Goal: Navigation & Orientation: Find specific page/section

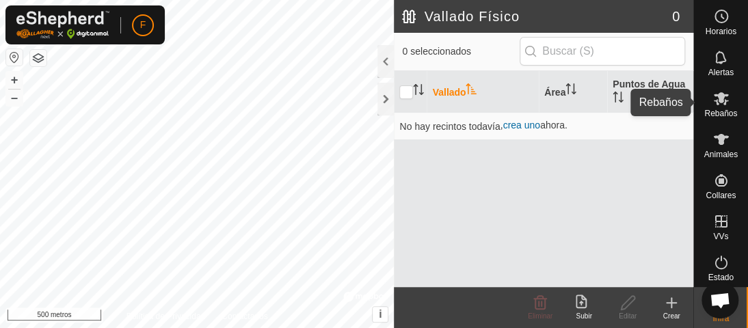
click at [713, 105] on icon at bounding box center [721, 98] width 16 height 16
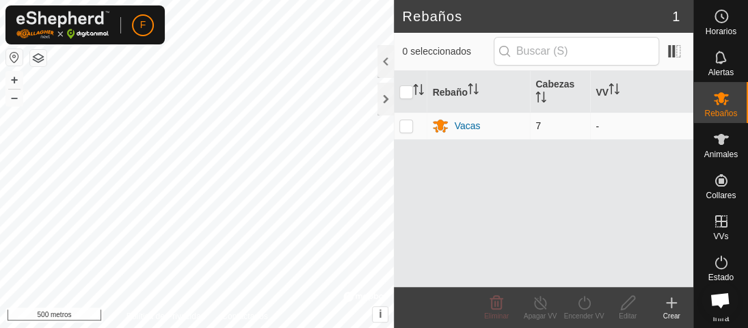
click at [407, 121] on td at bounding box center [410, 125] width 33 height 27
checkbox input "true"
click at [405, 126] on p-checkbox at bounding box center [406, 125] width 14 height 11
checkbox input "false"
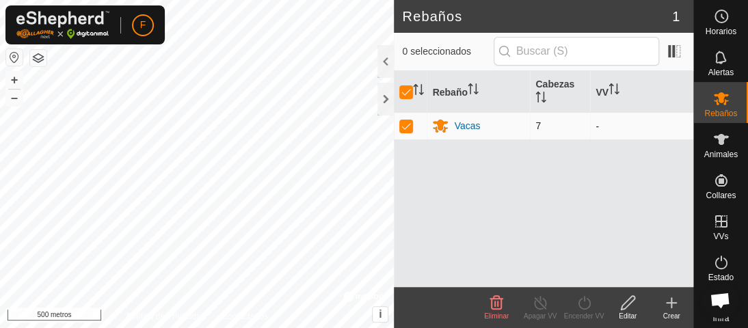
checkbox input "false"
click at [384, 102] on div at bounding box center [385, 99] width 16 height 33
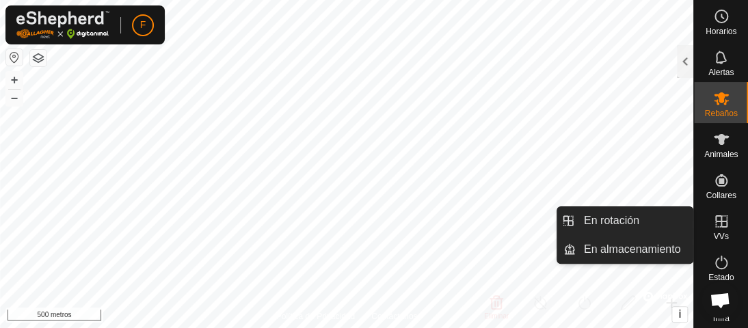
click at [718, 217] on icon at bounding box center [721, 221] width 16 height 16
click at [715, 221] on icon at bounding box center [721, 221] width 12 height 12
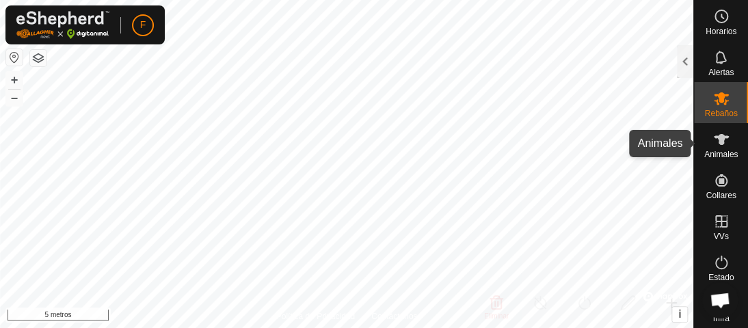
click at [714, 140] on icon at bounding box center [721, 139] width 15 height 11
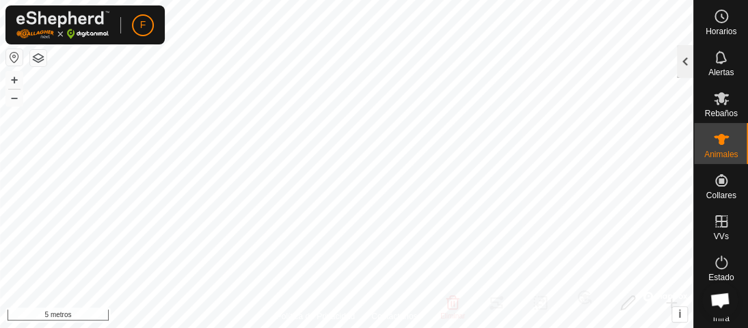
click at [683, 56] on div at bounding box center [685, 61] width 16 height 33
click at [693, 56] on div "Animales 7 0 seleccionados de 7 Animal Rebaño VV Última actualización A Vacas -…" at bounding box center [693, 164] width 0 height 328
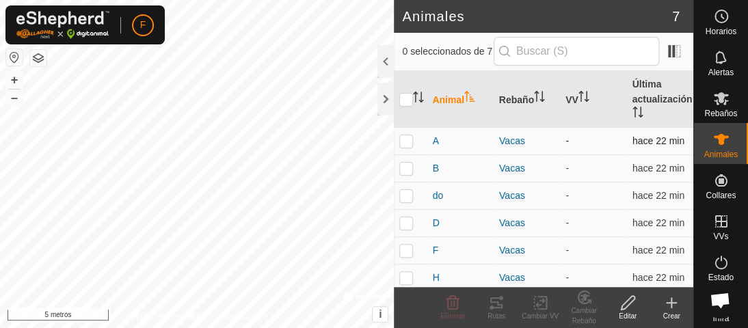
click at [412, 140] on p-checkbox at bounding box center [406, 140] width 14 height 11
click at [405, 141] on p-checkbox at bounding box center [406, 140] width 14 height 11
checkbox input "false"
click at [410, 167] on p-checkbox at bounding box center [406, 168] width 14 height 11
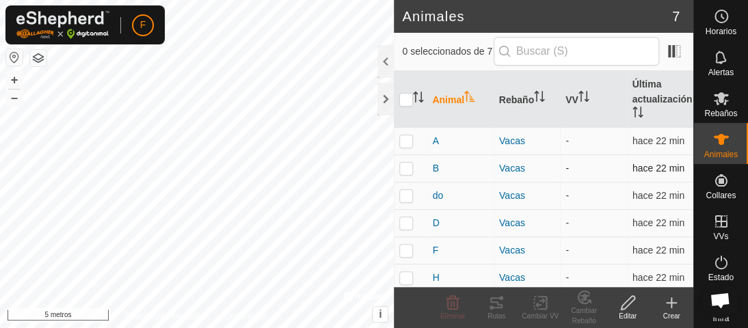
click at [410, 167] on p-checkbox at bounding box center [406, 168] width 14 height 11
click at [405, 168] on p-checkbox at bounding box center [406, 168] width 14 height 11
checkbox input "false"
click at [407, 198] on p-checkbox at bounding box center [406, 195] width 14 height 11
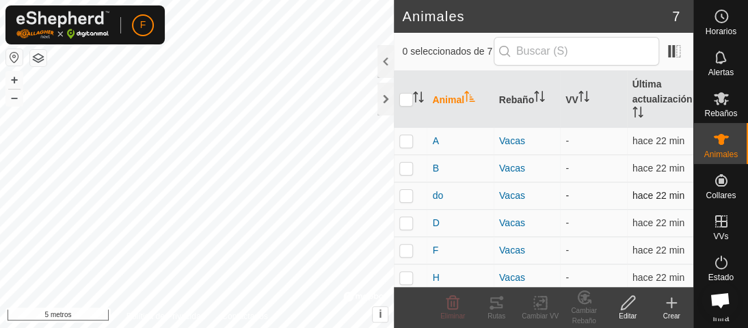
click at [407, 198] on p-checkbox at bounding box center [406, 195] width 14 height 11
checkbox input "false"
click at [403, 221] on p-checkbox at bounding box center [406, 222] width 14 height 11
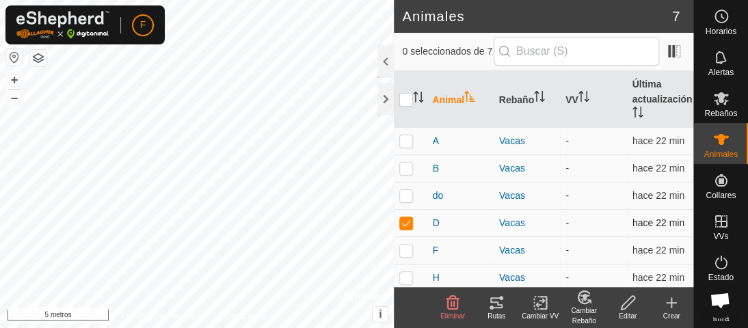
checkbox input "false"
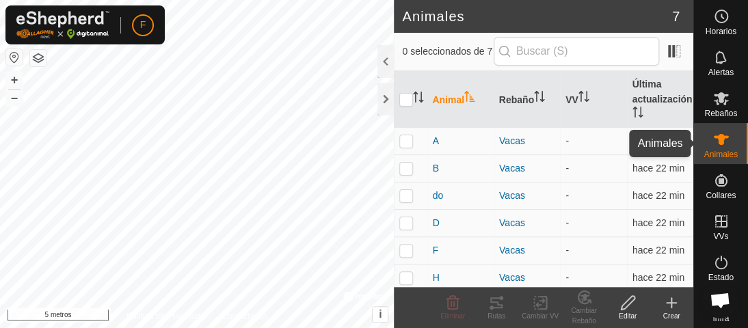
click at [718, 137] on icon at bounding box center [721, 139] width 15 height 11
click at [385, 94] on div at bounding box center [385, 99] width 16 height 33
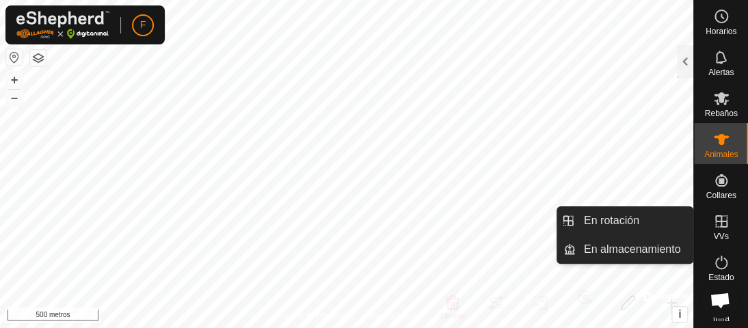
click at [713, 223] on icon at bounding box center [721, 221] width 16 height 16
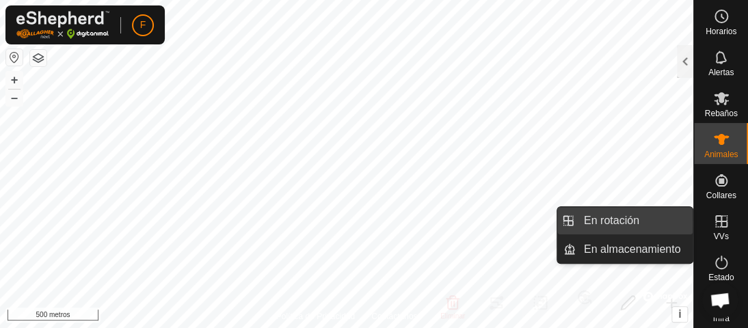
click at [624, 221] on link "En rotación" at bounding box center [633, 220] width 117 height 27
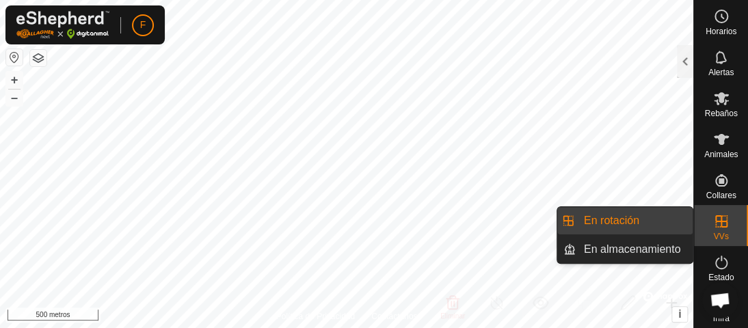
click at [624, 221] on link "En rotación" at bounding box center [633, 220] width 117 height 27
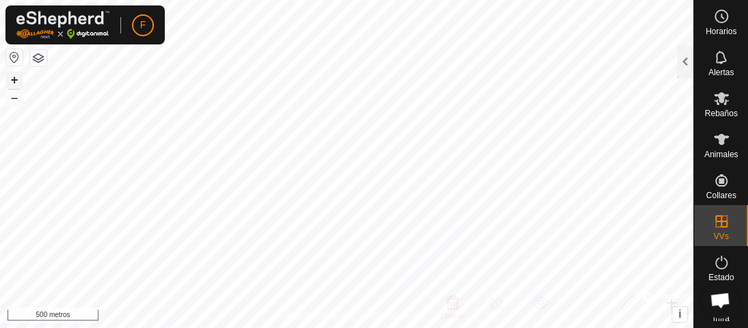
click at [12, 77] on font "+" at bounding box center [15, 79] width 8 height 14
click at [10, 98] on button "–" at bounding box center [14, 98] width 16 height 16
click at [16, 55] on button "button" at bounding box center [14, 57] width 16 height 16
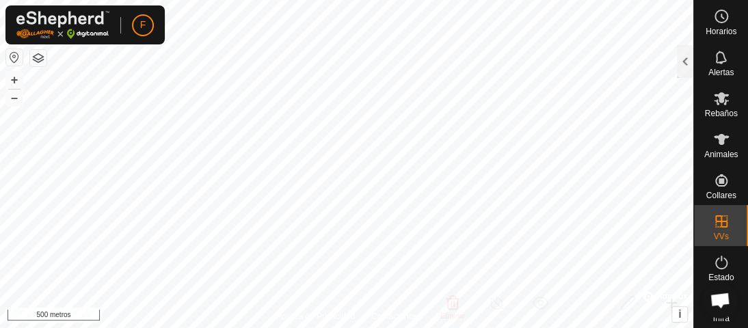
click at [16, 55] on button "button" at bounding box center [14, 57] width 16 height 16
click at [716, 143] on icon at bounding box center [721, 139] width 15 height 11
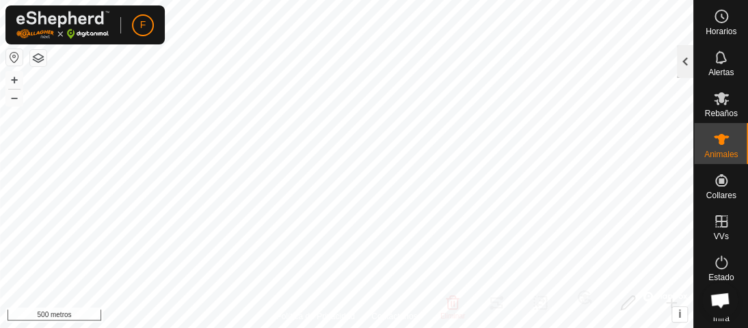
click at [681, 64] on div at bounding box center [685, 61] width 16 height 33
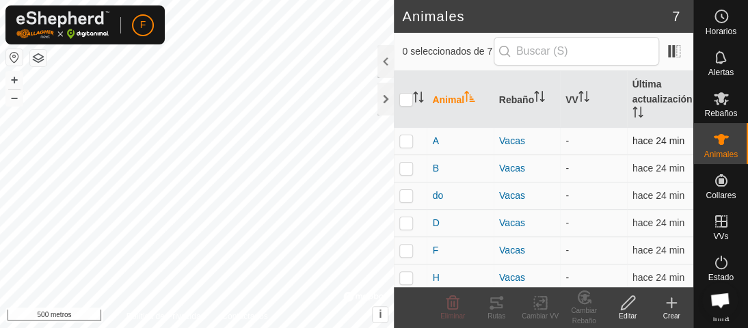
click at [405, 142] on p-checkbox at bounding box center [406, 140] width 14 height 11
click at [448, 144] on div "A" at bounding box center [459, 141] width 55 height 14
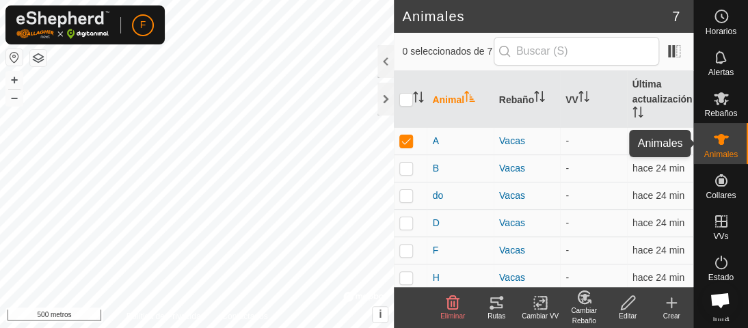
click at [714, 136] on icon at bounding box center [721, 139] width 15 height 11
click at [405, 138] on p-checkbox at bounding box center [406, 140] width 14 height 11
click at [406, 141] on p-checkbox at bounding box center [406, 140] width 14 height 11
checkbox input "false"
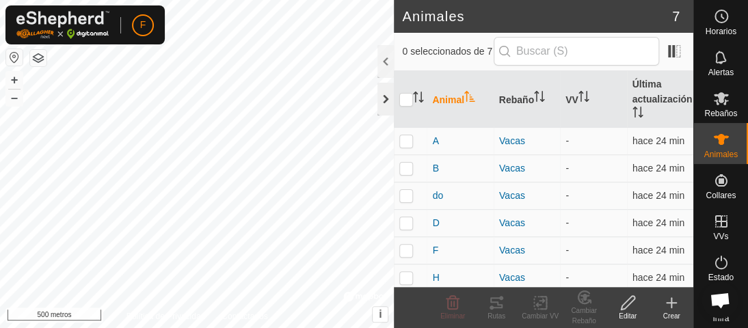
click at [385, 99] on div at bounding box center [385, 99] width 16 height 33
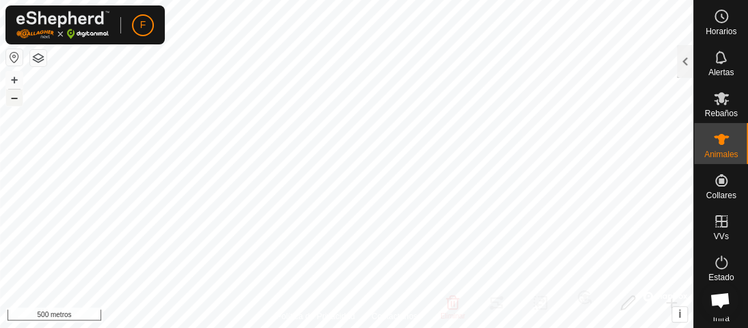
click at [11, 98] on font "–" at bounding box center [14, 97] width 7 height 14
click at [12, 98] on font "–" at bounding box center [14, 97] width 7 height 14
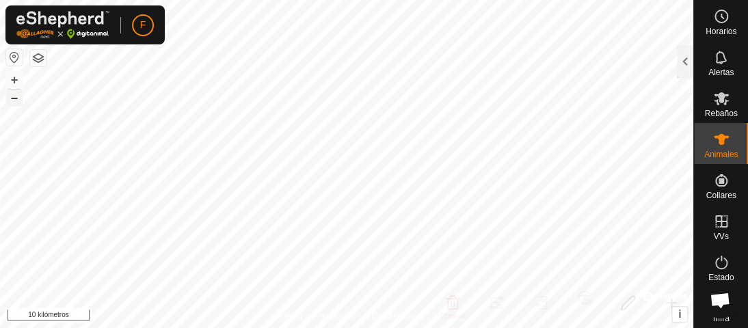
click at [12, 98] on font "–" at bounding box center [14, 97] width 7 height 14
click at [478, 0] on html "F Horarios Alertas Rebaños Animales Collares VVs Estado Infra Mapa de calor Ayu…" at bounding box center [374, 164] width 748 height 328
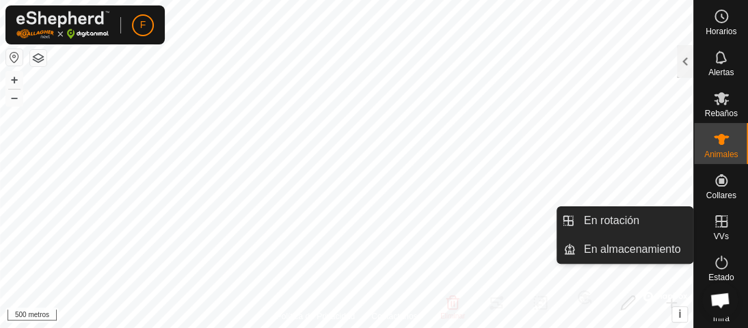
click at [714, 228] on icon at bounding box center [721, 221] width 16 height 16
click at [715, 223] on icon at bounding box center [721, 221] width 12 height 12
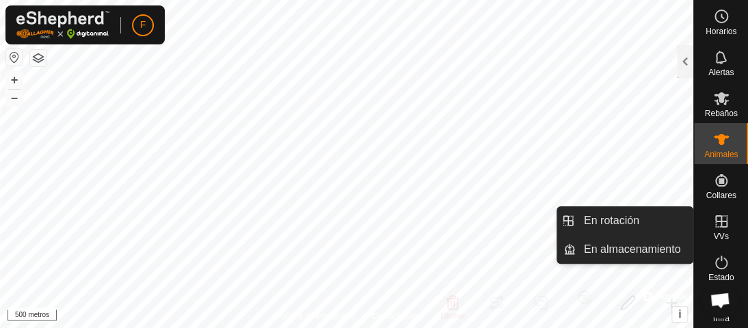
click at [713, 219] on icon at bounding box center [721, 221] width 16 height 16
click at [713, 217] on icon at bounding box center [721, 221] width 16 height 16
click at [715, 221] on icon at bounding box center [721, 221] width 12 height 12
click at [716, 223] on icon at bounding box center [721, 221] width 16 height 16
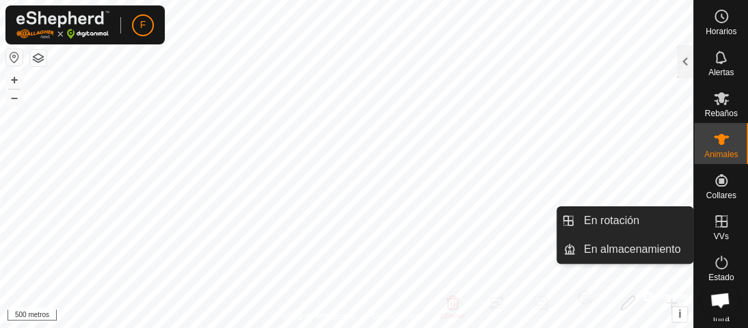
click at [716, 223] on icon at bounding box center [721, 221] width 16 height 16
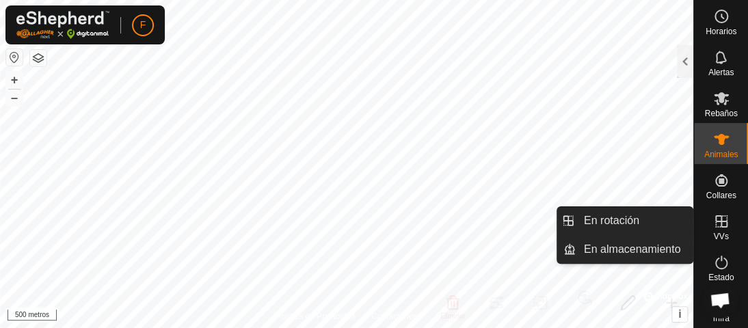
click at [713, 222] on icon at bounding box center [721, 221] width 16 height 16
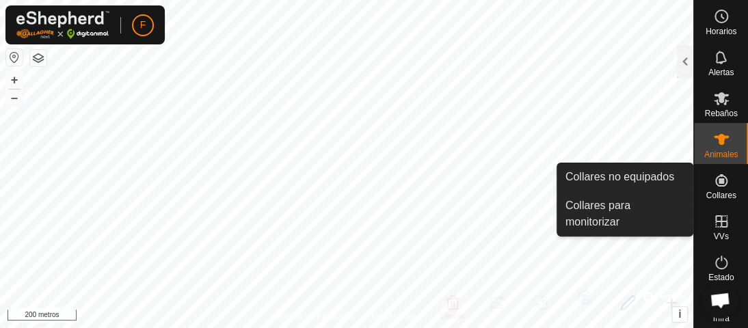
click at [715, 182] on icon at bounding box center [721, 180] width 12 height 12
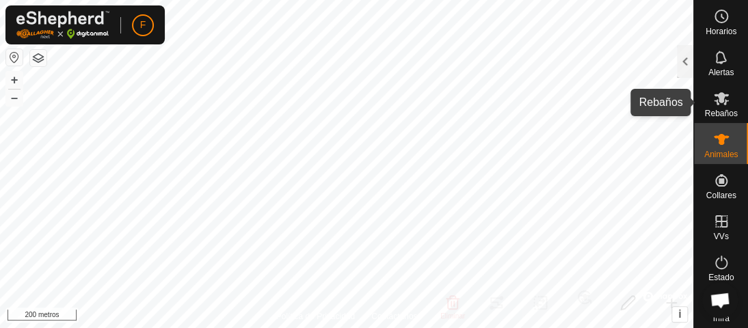
click at [714, 99] on icon at bounding box center [721, 98] width 15 height 13
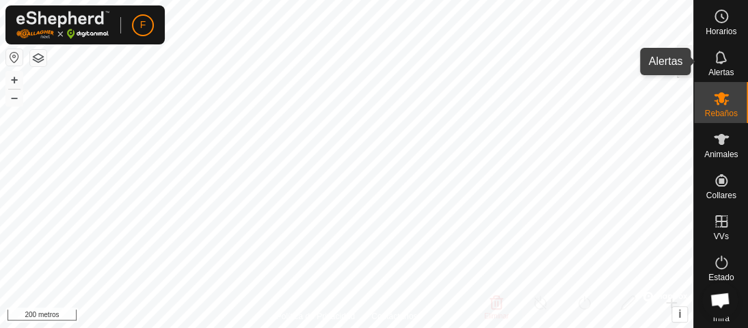
click at [715, 59] on icon at bounding box center [721, 57] width 16 height 16
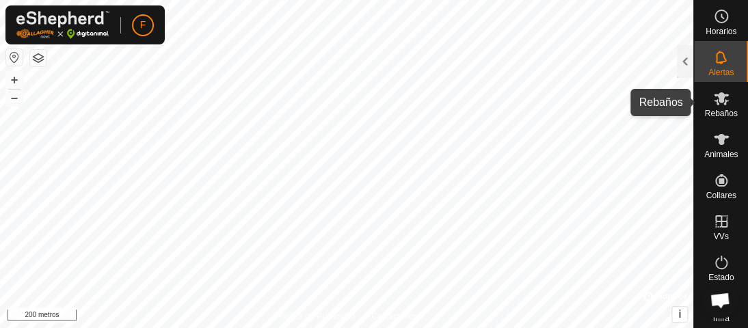
click at [719, 107] on es-mob-svg-icon at bounding box center [721, 98] width 25 height 22
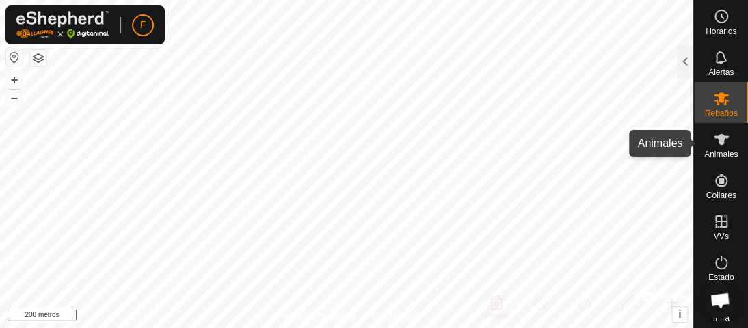
click at [721, 135] on icon at bounding box center [721, 139] width 16 height 16
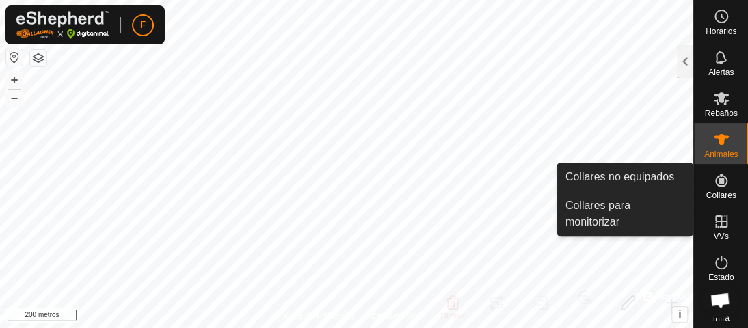
click at [715, 178] on icon at bounding box center [721, 180] width 12 height 12
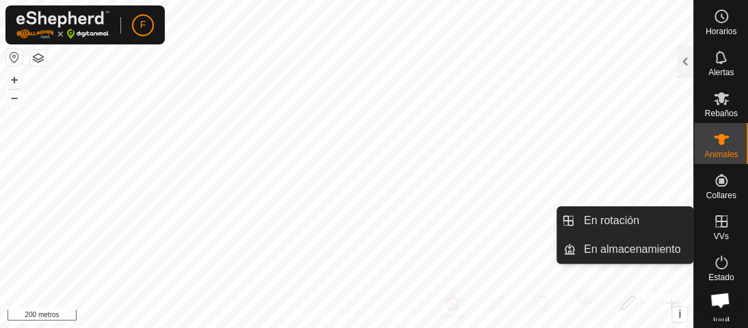
click at [715, 220] on icon at bounding box center [721, 221] width 12 height 12
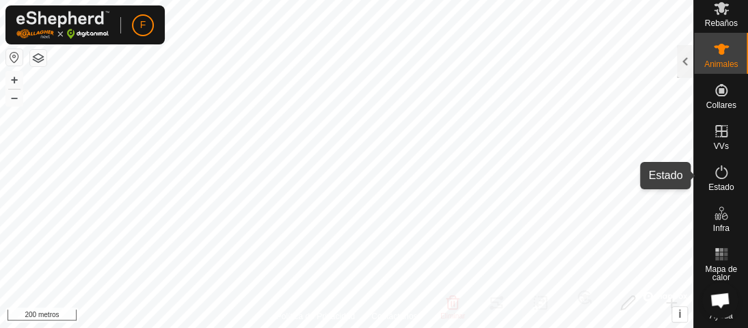
click at [718, 170] on icon at bounding box center [721, 172] width 16 height 16
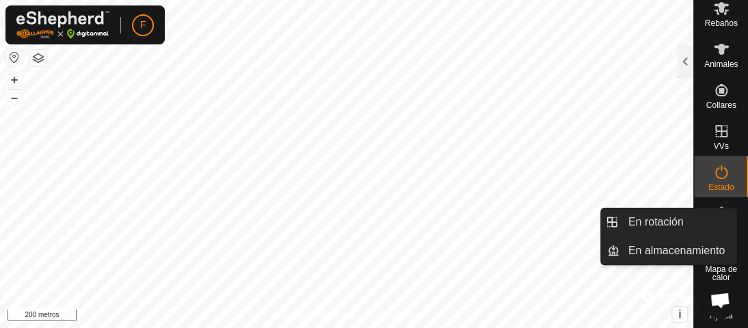
click at [715, 129] on icon at bounding box center [721, 131] width 12 height 12
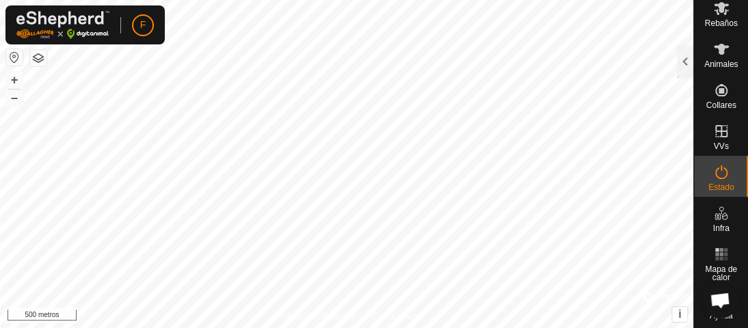
click at [718, 301] on span "Chat abierto" at bounding box center [720, 302] width 22 height 18
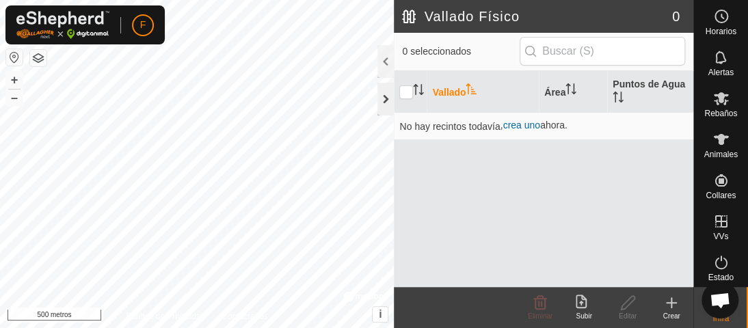
click at [385, 96] on div at bounding box center [385, 99] width 16 height 33
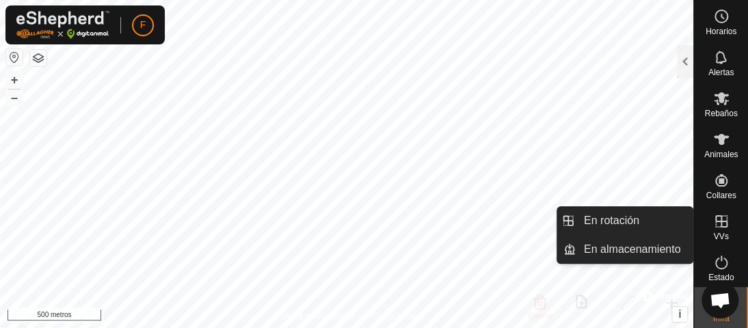
click at [716, 224] on icon at bounding box center [721, 221] width 12 height 12
click at [714, 224] on icon at bounding box center [721, 221] width 16 height 16
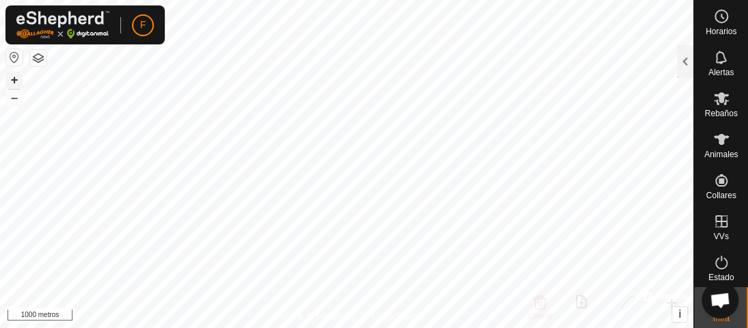
click at [14, 77] on font "+" at bounding box center [15, 79] width 8 height 14
click at [11, 103] on font "–" at bounding box center [14, 97] width 7 height 14
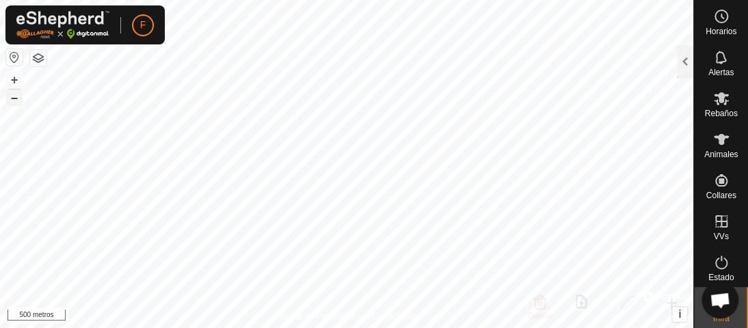
click at [11, 103] on font "–" at bounding box center [14, 97] width 7 height 14
click at [11, 102] on font "–" at bounding box center [14, 97] width 7 height 14
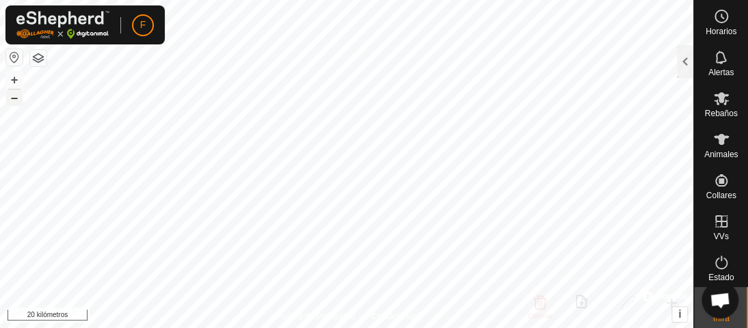
click at [11, 102] on font "–" at bounding box center [14, 97] width 7 height 14
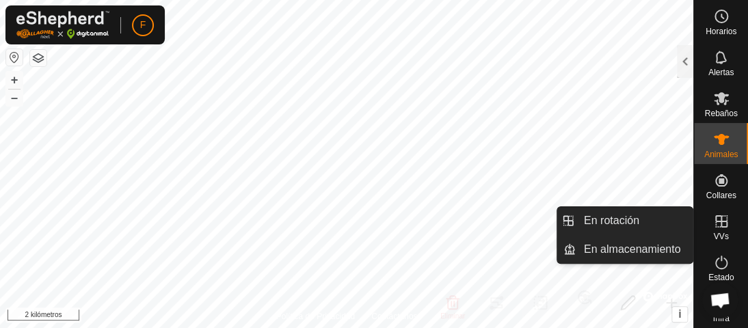
click at [716, 219] on icon at bounding box center [721, 221] width 12 height 12
drag, startPoint x: 715, startPoint y: 219, endPoint x: 725, endPoint y: 215, distance: 11.3
click at [724, 216] on es-virtualpaddocks-svg-icon at bounding box center [721, 222] width 25 height 22
click at [714, 217] on icon at bounding box center [721, 221] width 16 height 16
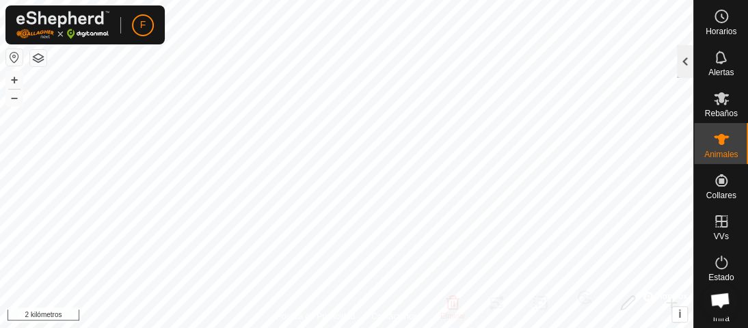
click at [683, 59] on div at bounding box center [685, 61] width 16 height 33
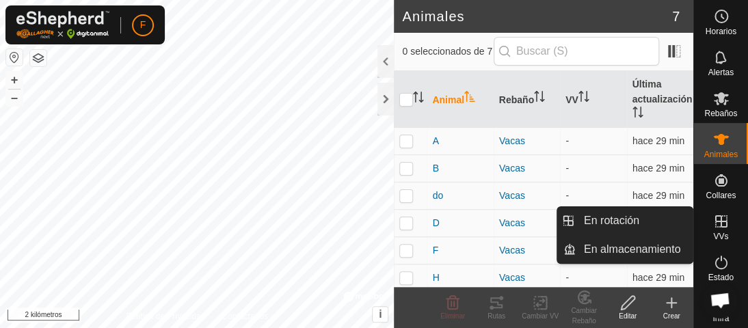
click at [718, 219] on icon at bounding box center [721, 221] width 16 height 16
click at [715, 224] on icon at bounding box center [721, 221] width 12 height 12
drag, startPoint x: 714, startPoint y: 224, endPoint x: 714, endPoint y: 206, distance: 17.8
click at [715, 222] on icon at bounding box center [721, 221] width 12 height 12
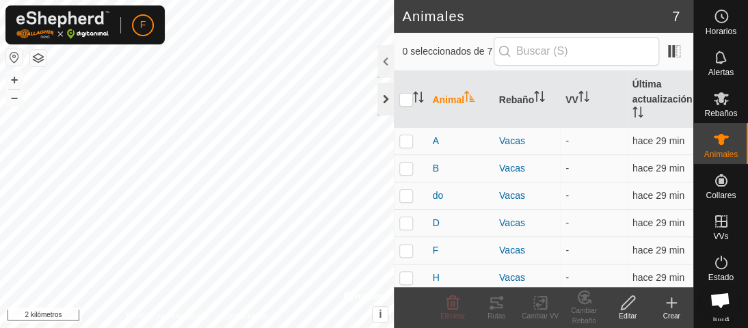
click at [383, 104] on div at bounding box center [385, 99] width 16 height 33
